Goal: Contribute content

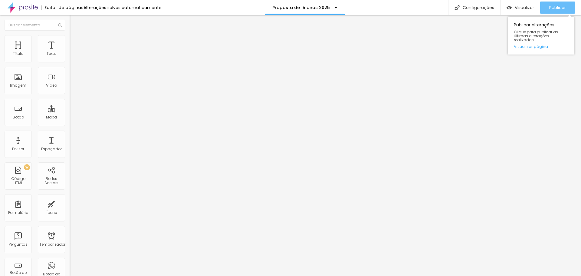
click at [563, 8] on font "Publicar" at bounding box center [558, 8] width 17 height 6
click at [517, 3] on div "Visualizar" at bounding box center [521, 8] width 28 height 12
click at [562, 8] on font "Publicar" at bounding box center [558, 8] width 17 height 6
